Goal: Transaction & Acquisition: Purchase product/service

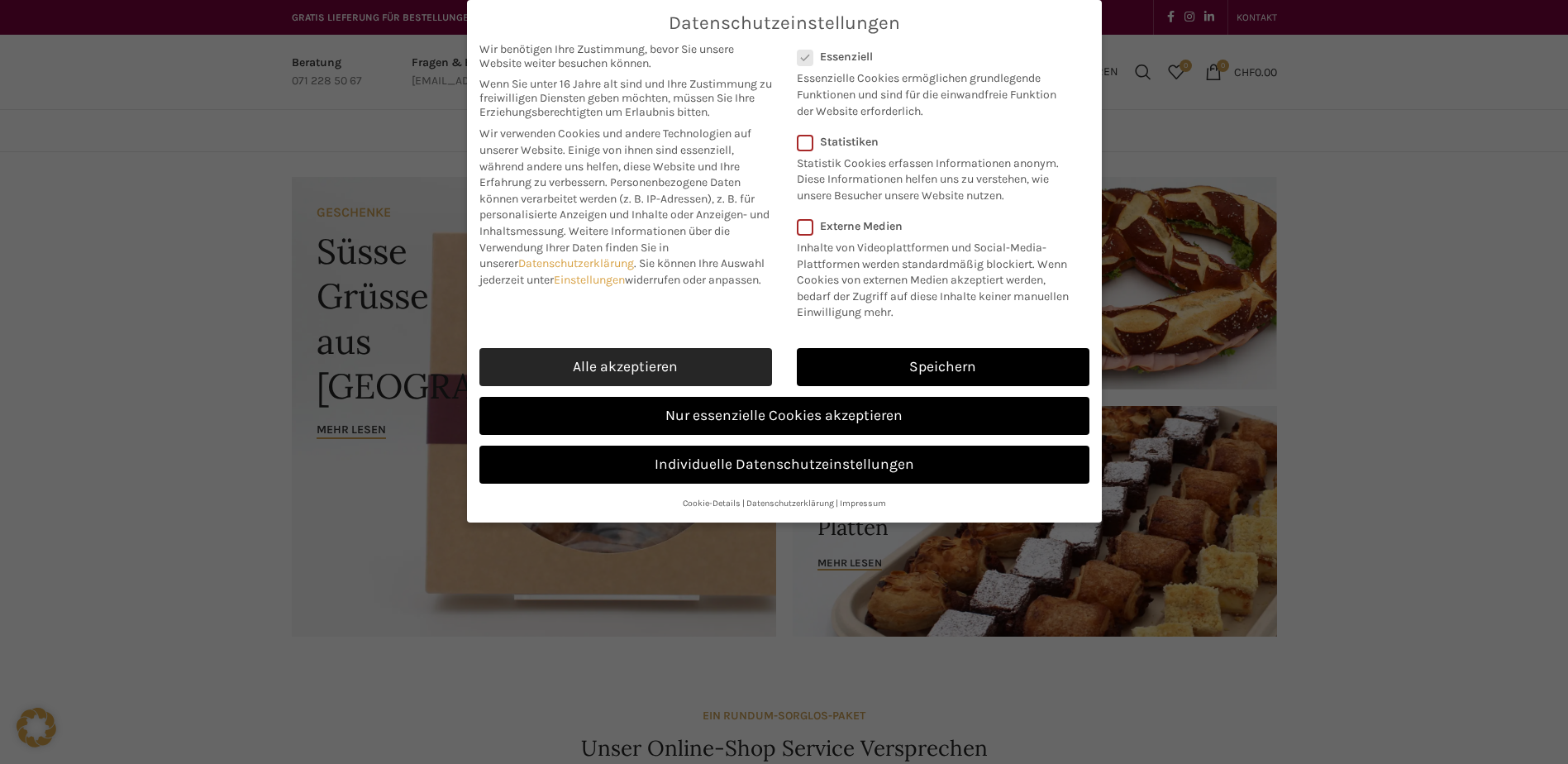
click at [555, 360] on link "Alle akzeptieren" at bounding box center [625, 367] width 292 height 38
checkbox input "true"
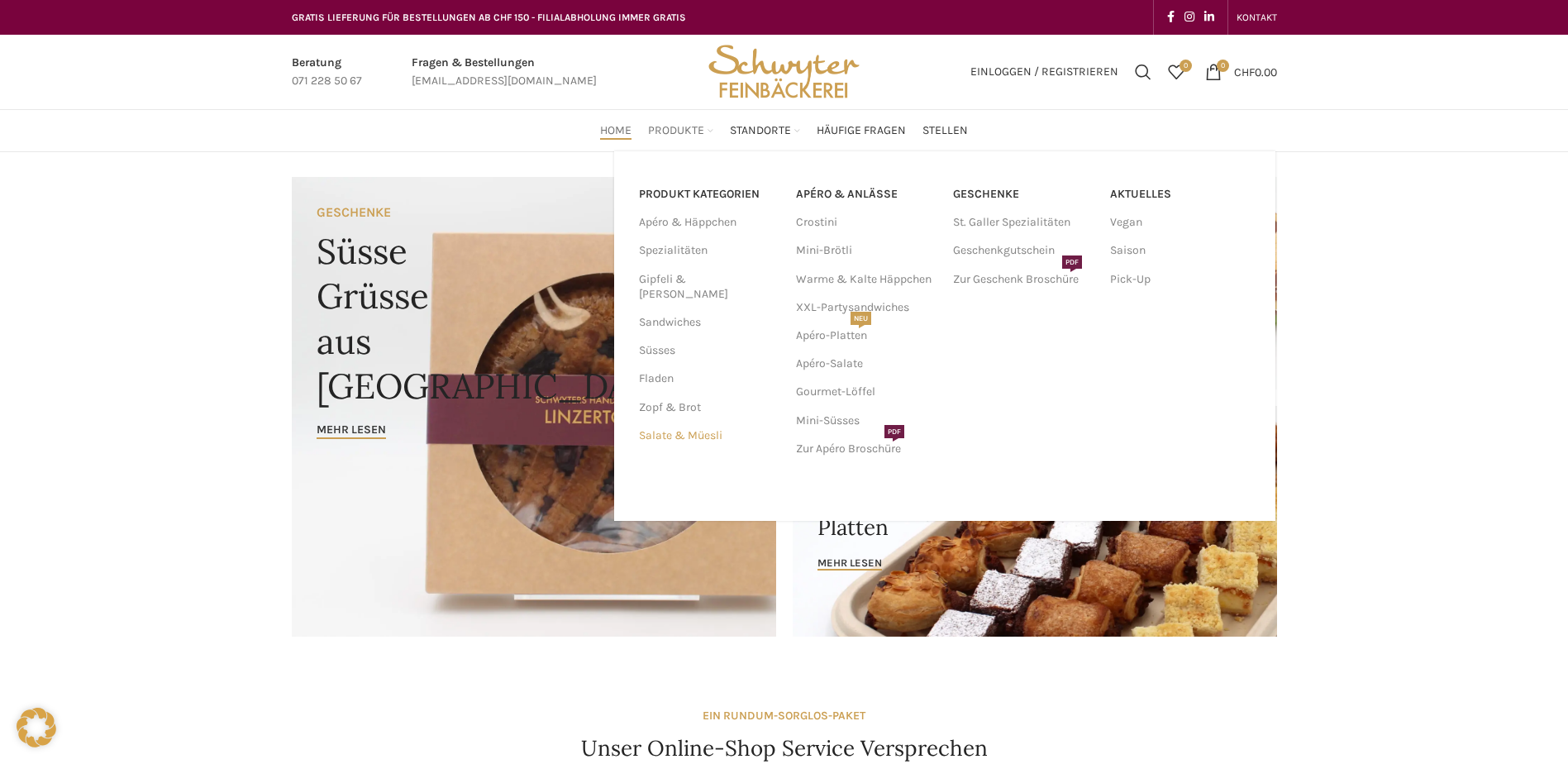
click at [665, 422] on link "Salate & Müesli" at bounding box center [707, 436] width 138 height 28
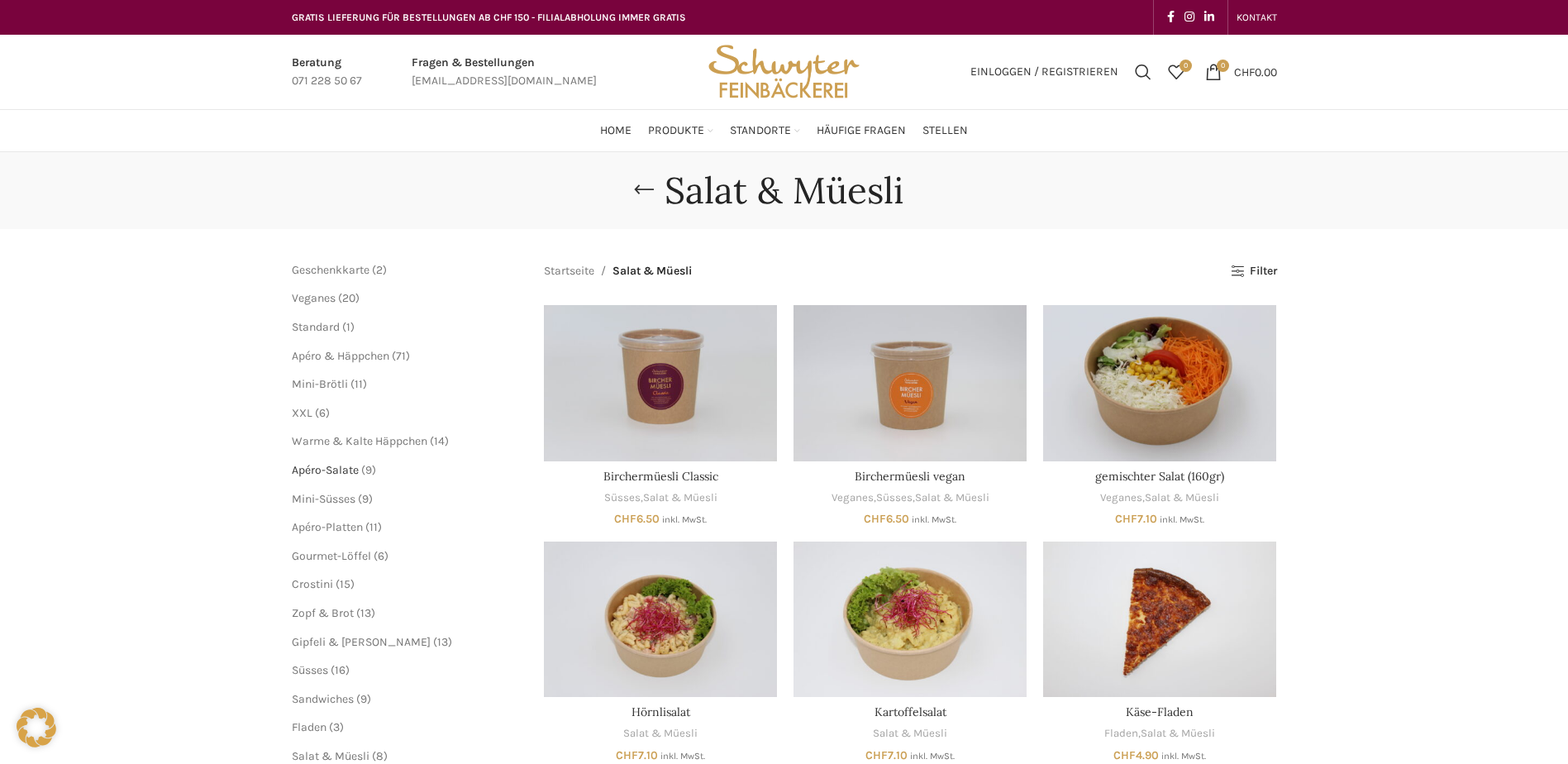
click at [352, 469] on span "Apéro-Salate" at bounding box center [325, 470] width 67 height 14
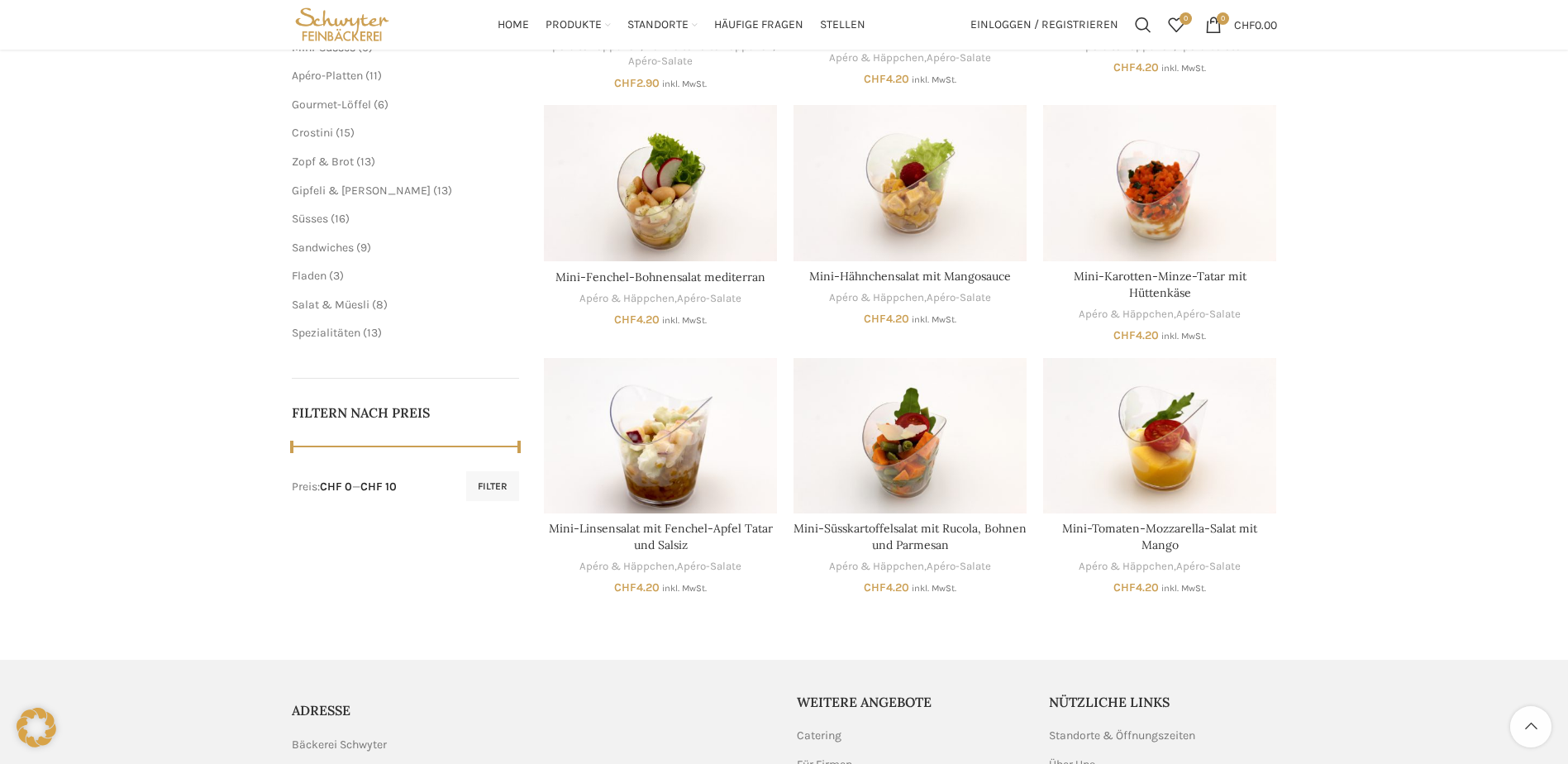
scroll to position [329, 0]
